Goal: Transaction & Acquisition: Purchase product/service

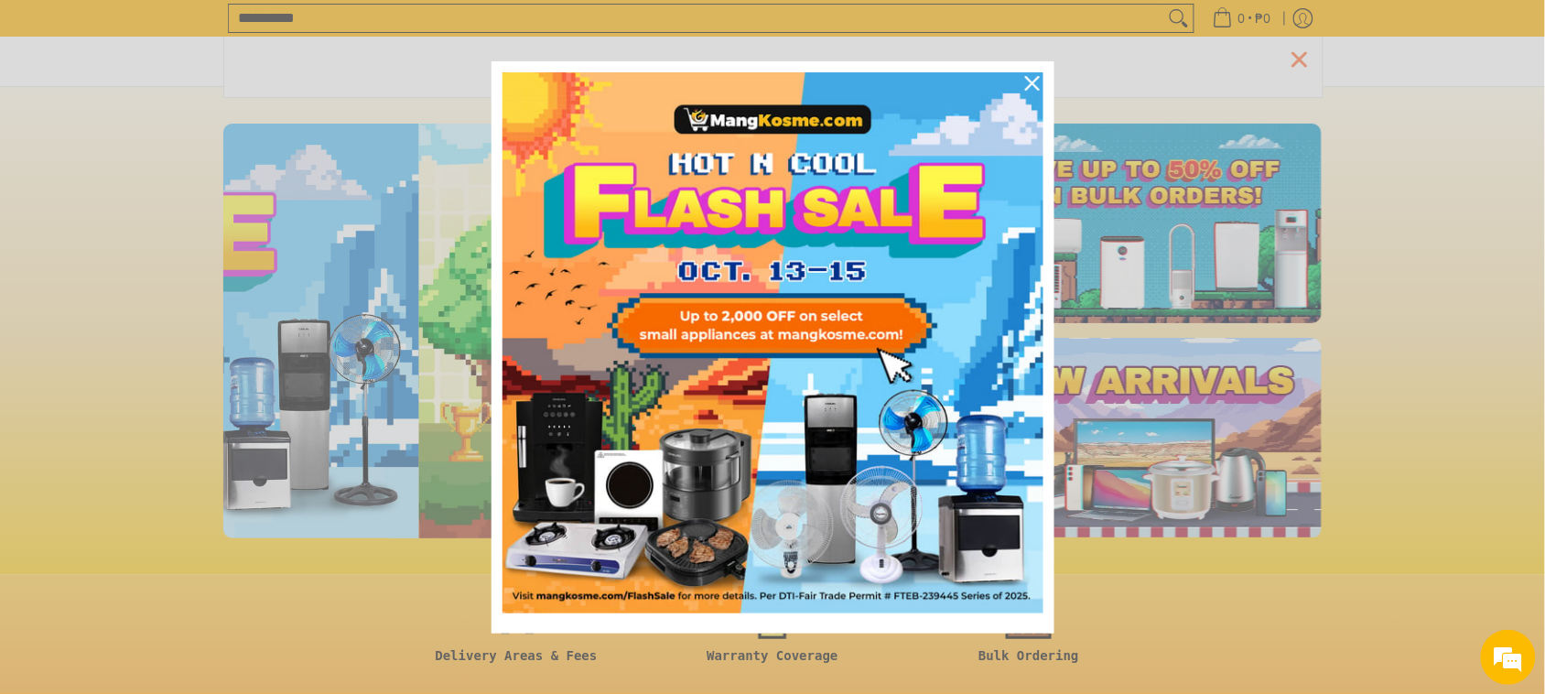
scroll to position [0, 728]
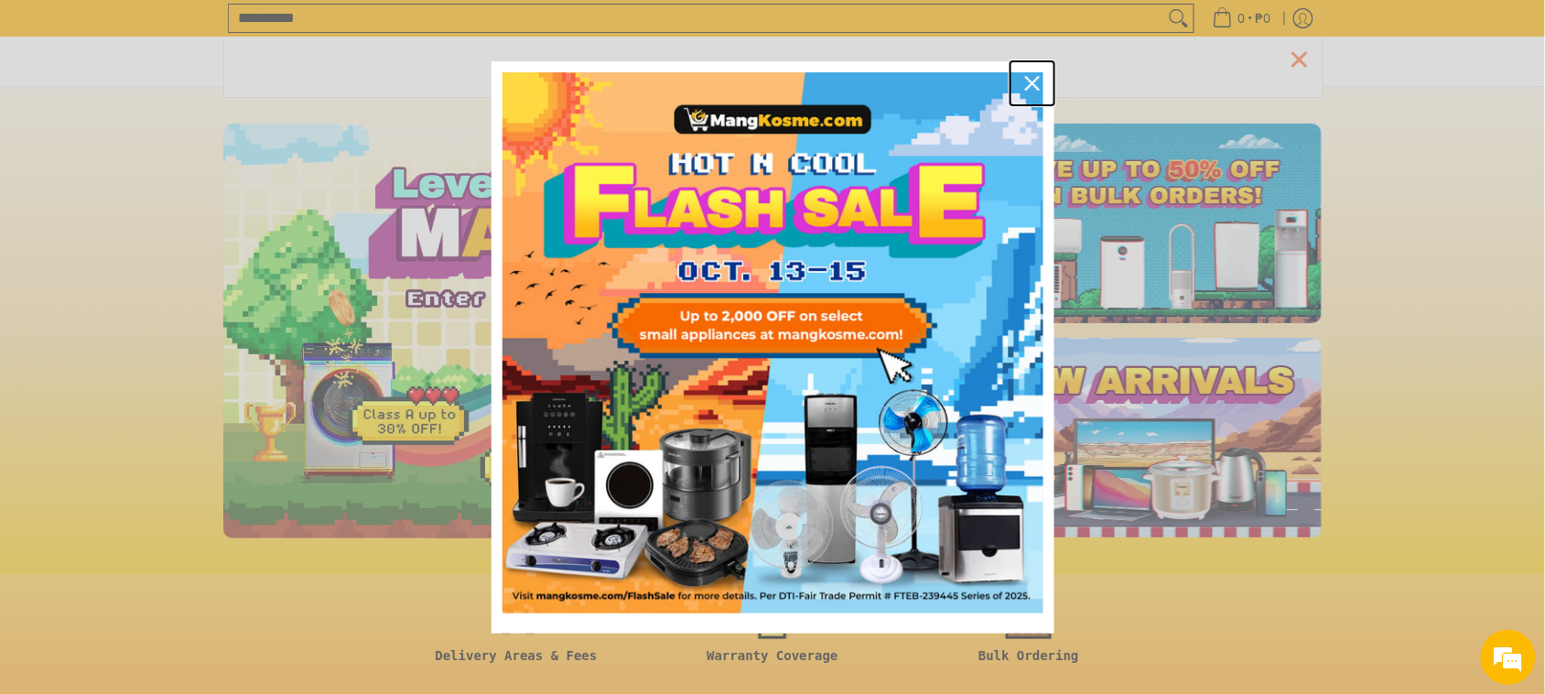
click at [1027, 81] on icon "close icon" at bounding box center [1032, 83] width 15 height 15
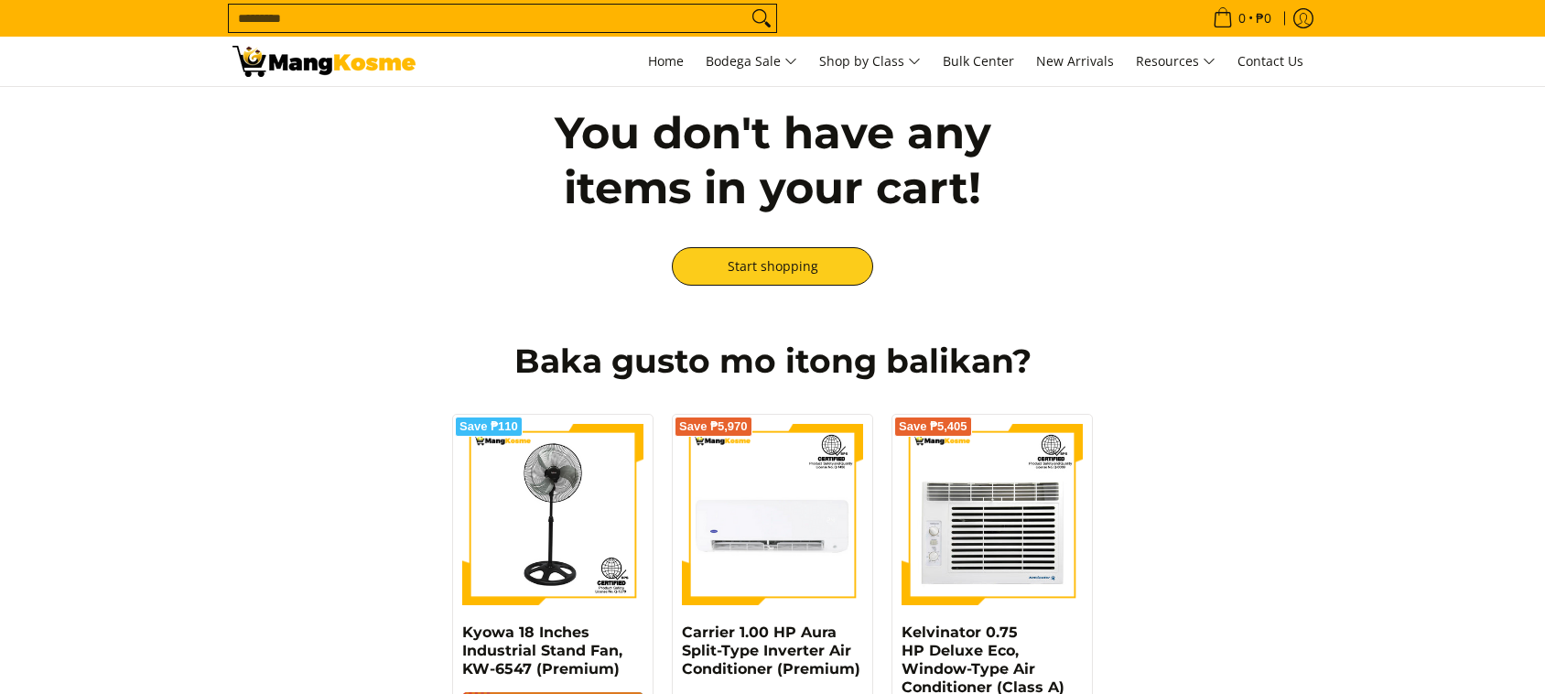
scroll to position [458, 0]
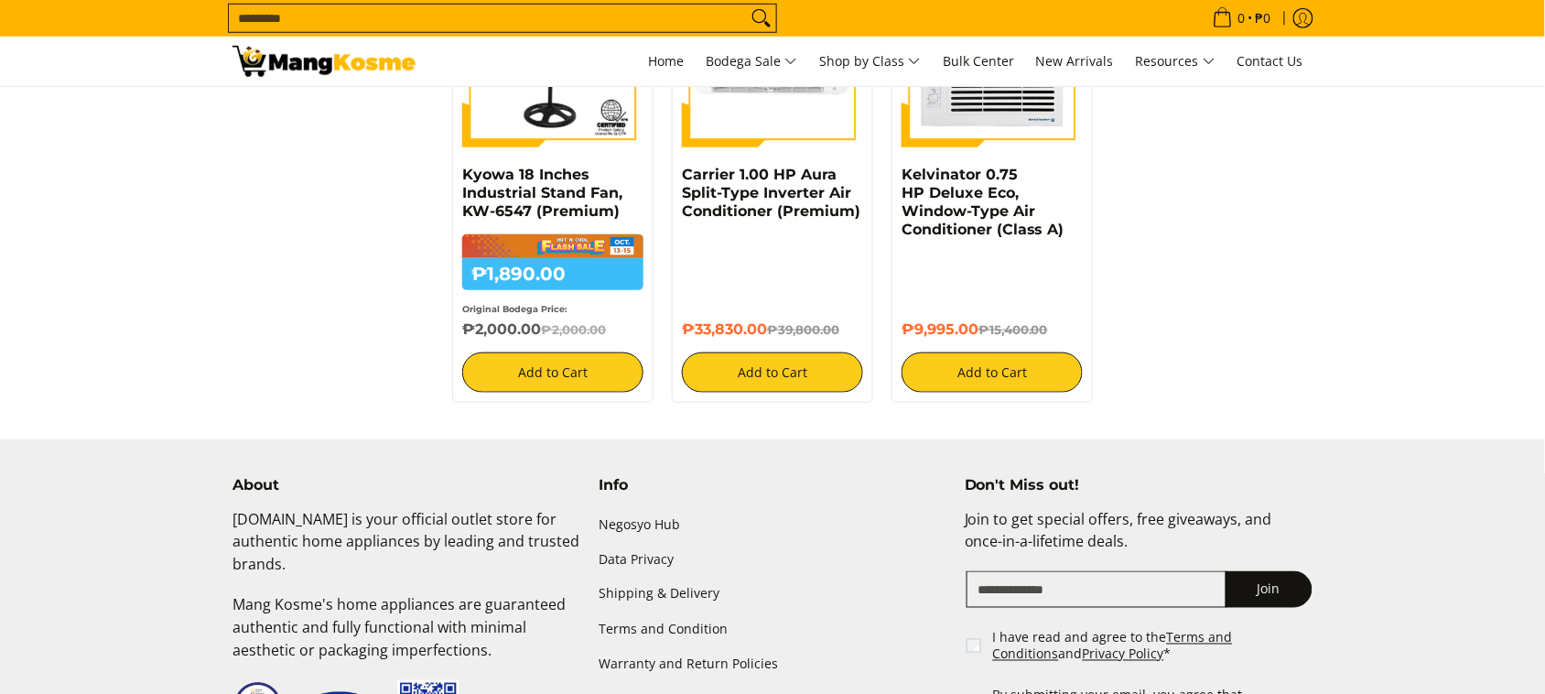
click at [307, 25] on input "Search..." at bounding box center [488, 18] width 518 height 27
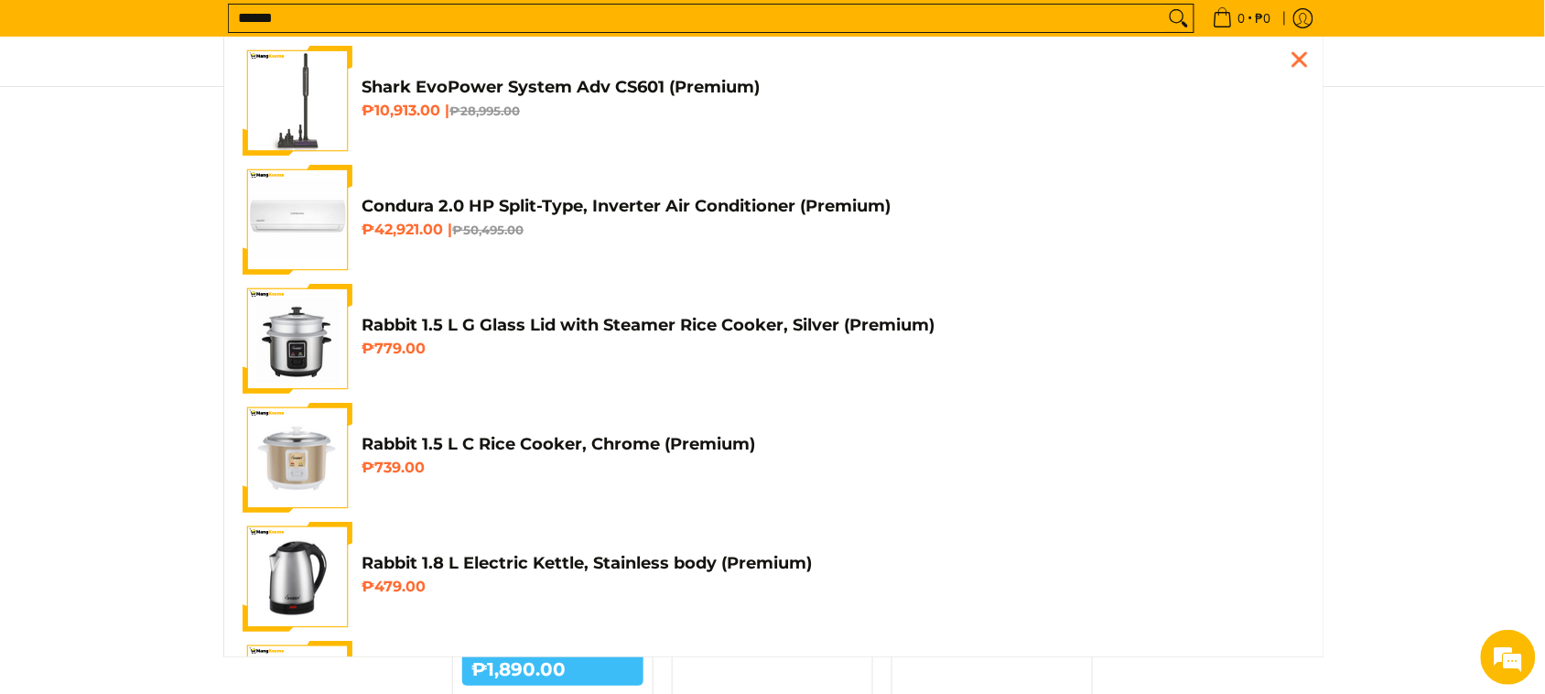
scroll to position [0, 0]
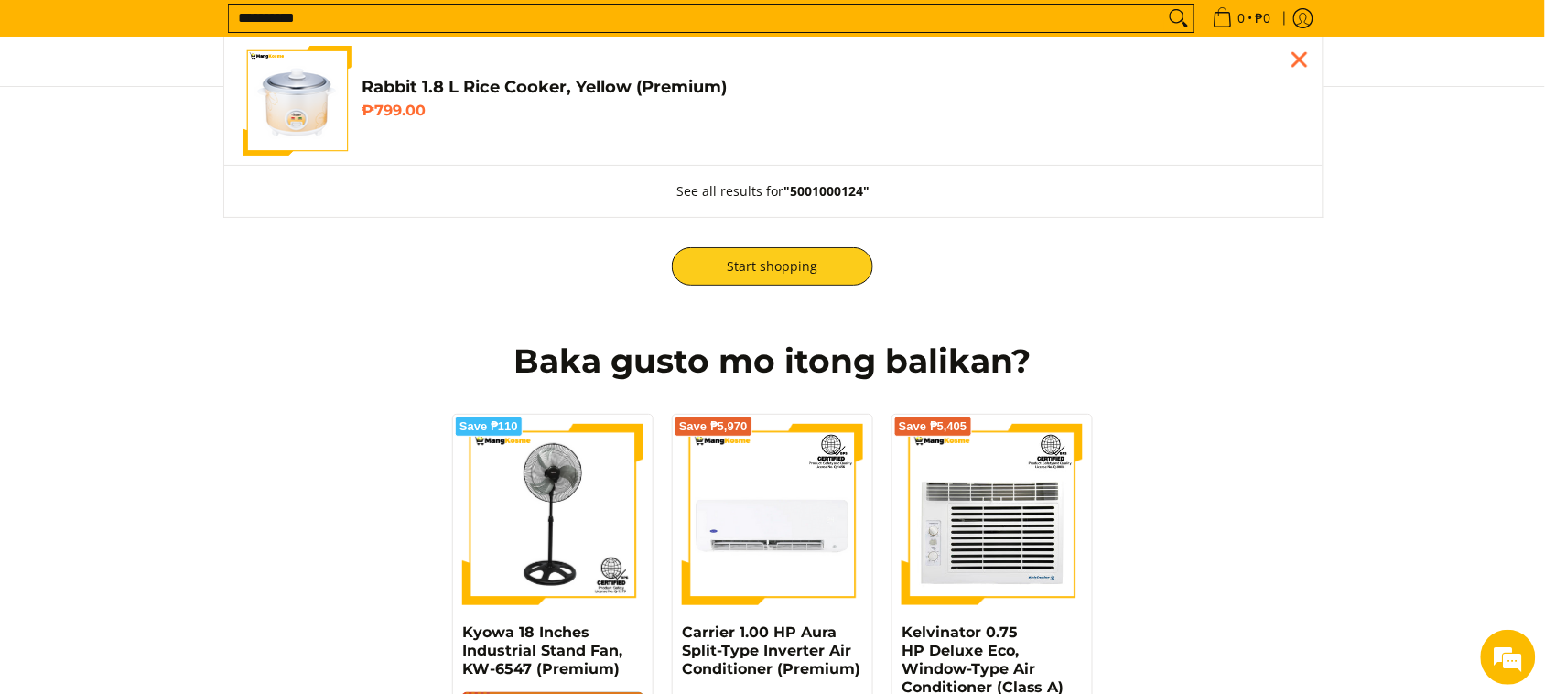
type input "**********"
click at [421, 87] on h4 "Rabbit 1.8 L Rice Cooker, Yellow (Premium)" at bounding box center [833, 87] width 943 height 21
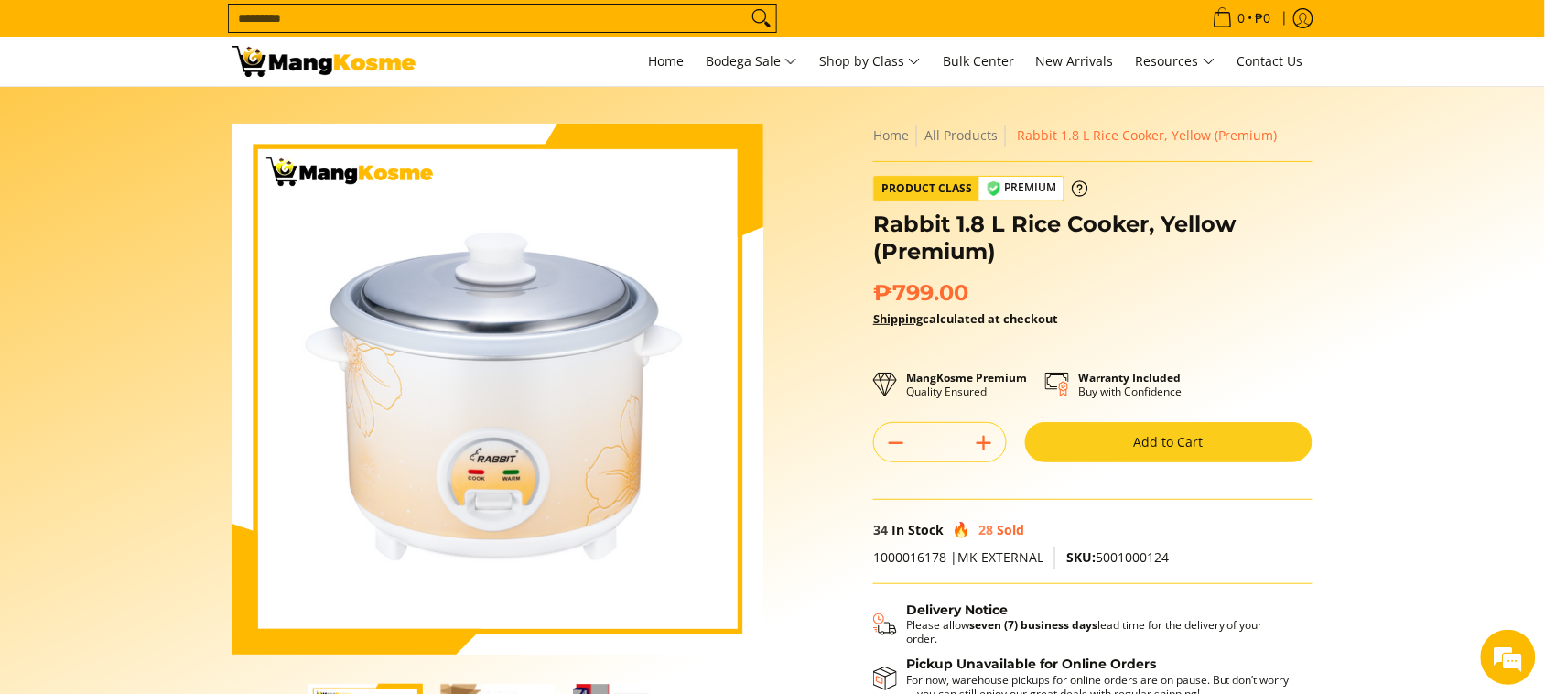
click at [1126, 450] on button "Add to Cart" at bounding box center [1168, 442] width 287 height 40
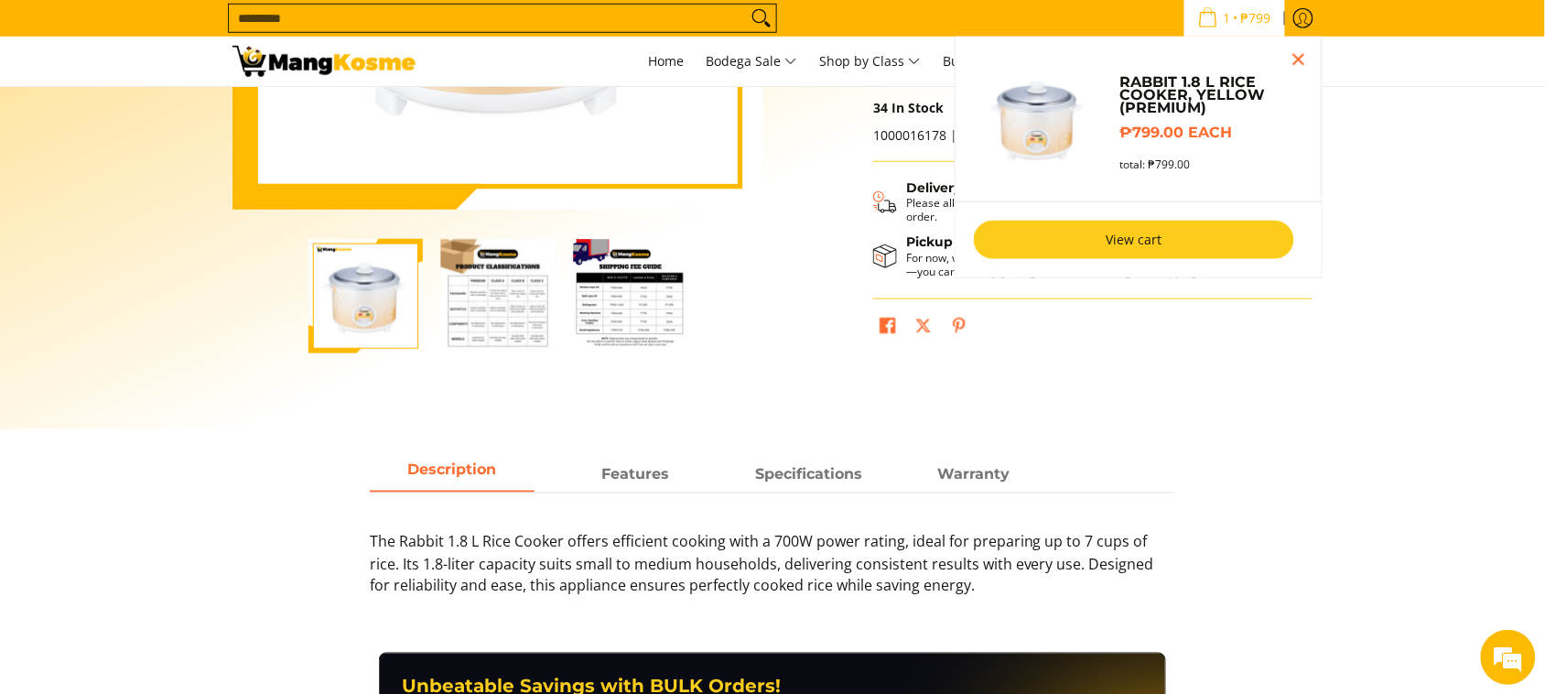
scroll to position [444, 0]
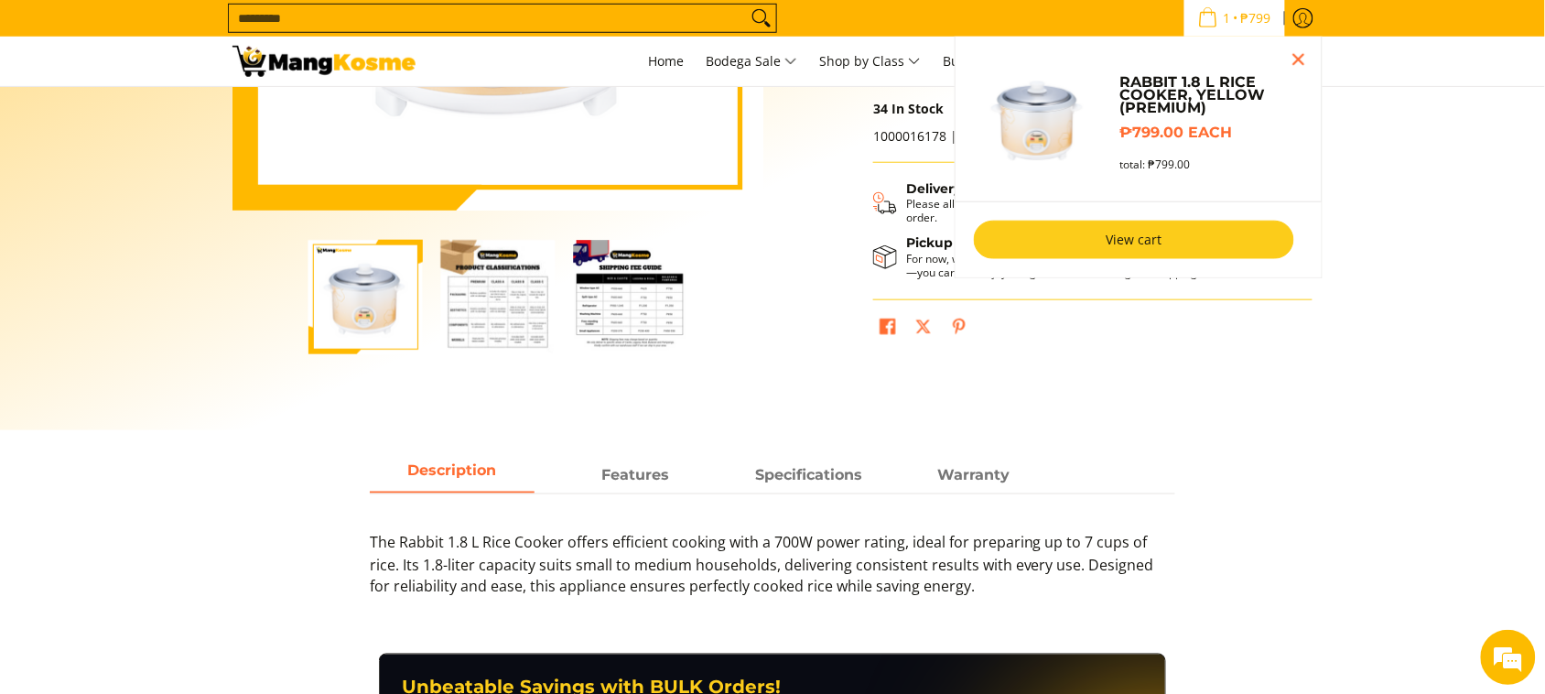
click at [1135, 239] on link "View cart" at bounding box center [1134, 240] width 320 height 38
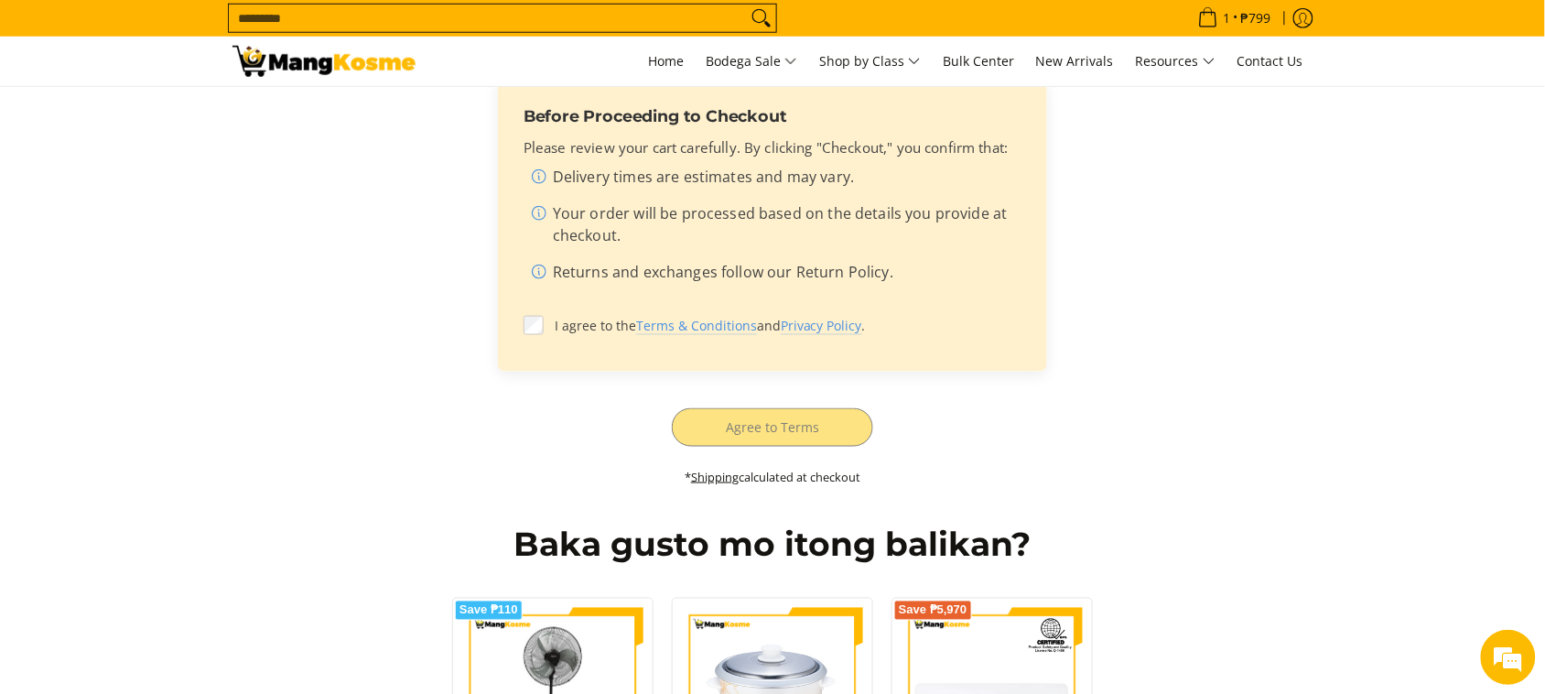
scroll to position [572, 0]
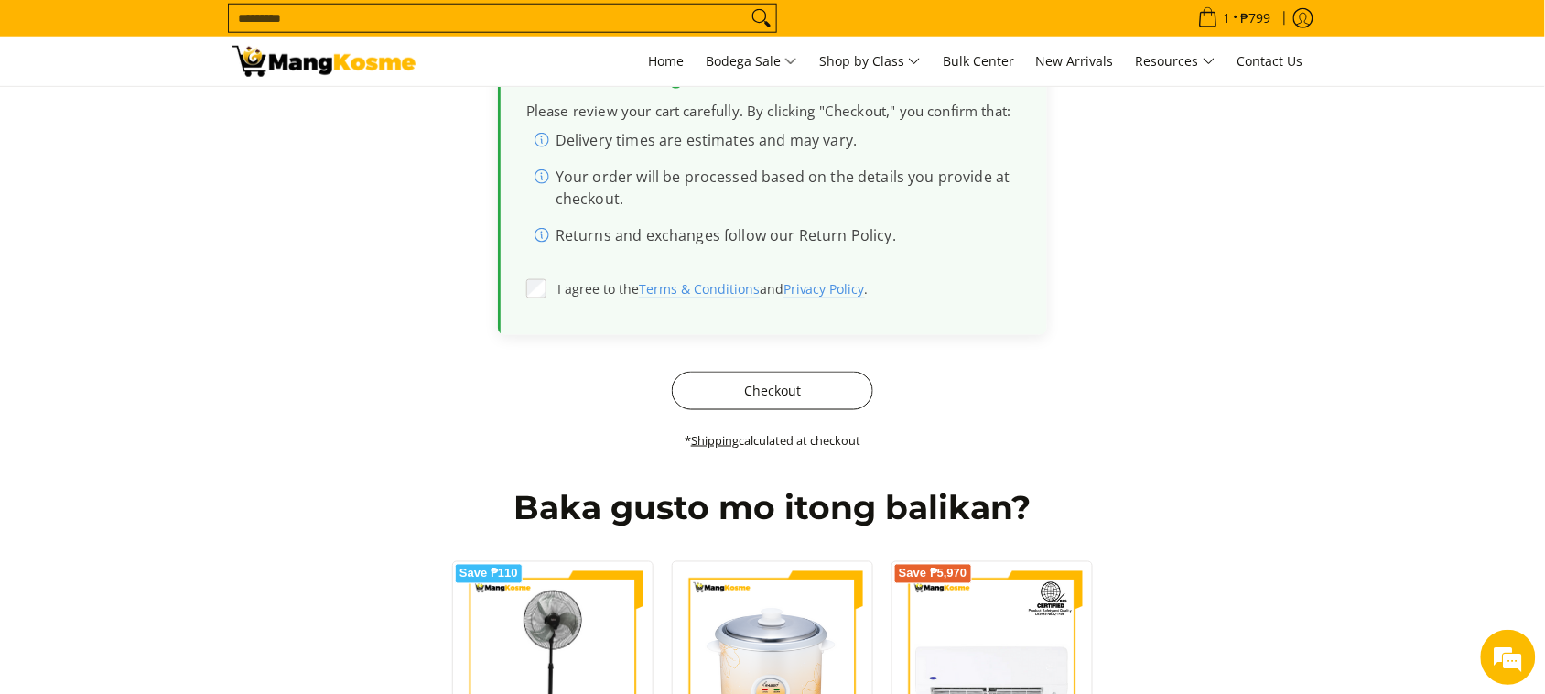
click at [770, 409] on button "Checkout" at bounding box center [772, 391] width 201 height 38
